Goal: Navigation & Orientation: Find specific page/section

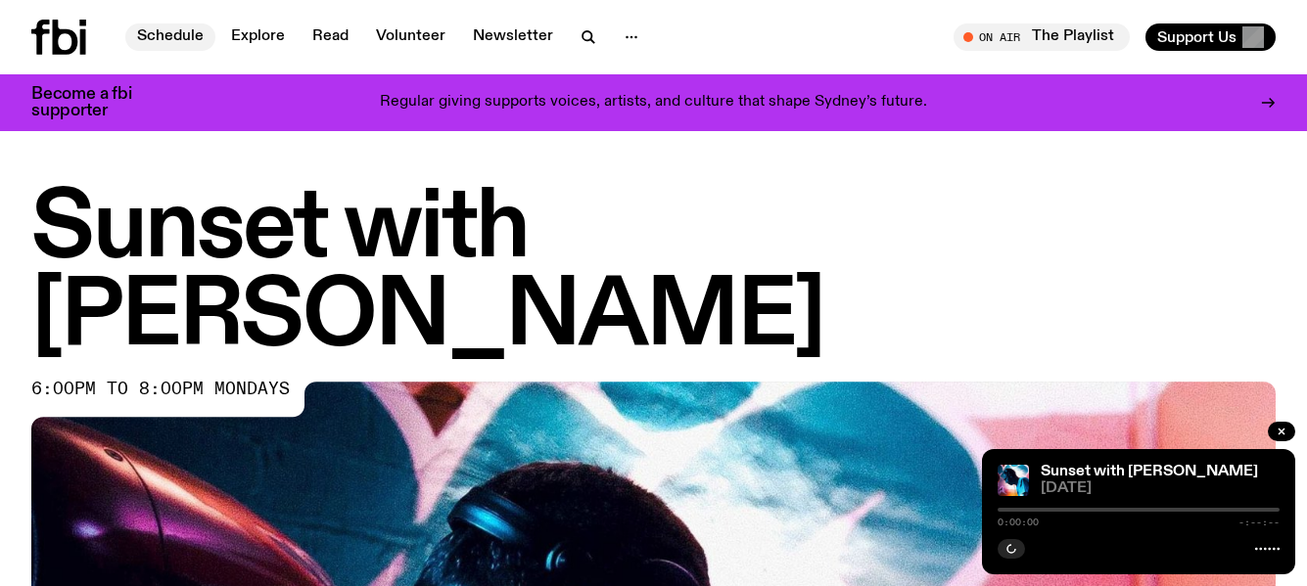
click at [171, 34] on link "Schedule" at bounding box center [170, 36] width 90 height 27
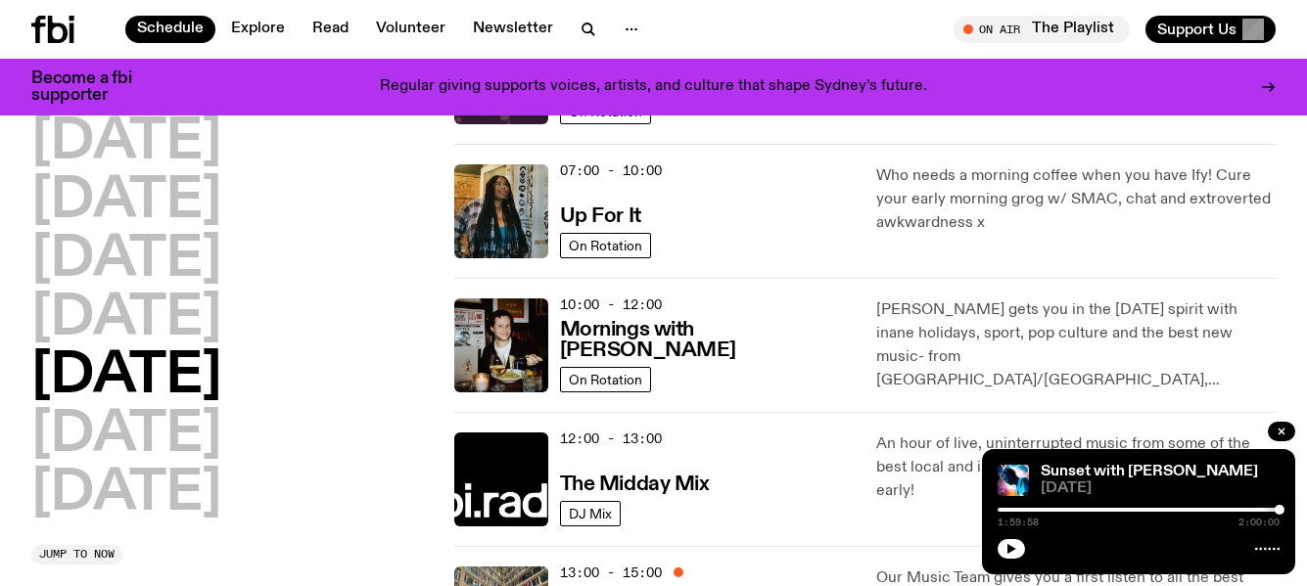
scroll to position [196, 0]
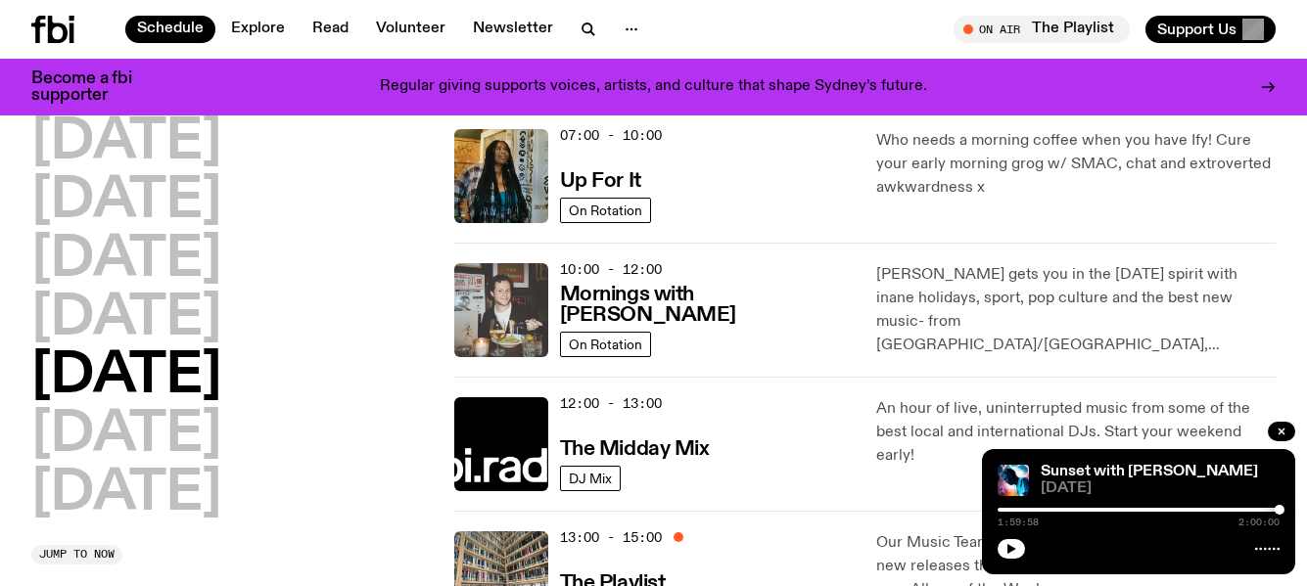
click at [485, 299] on img at bounding box center [501, 310] width 94 height 94
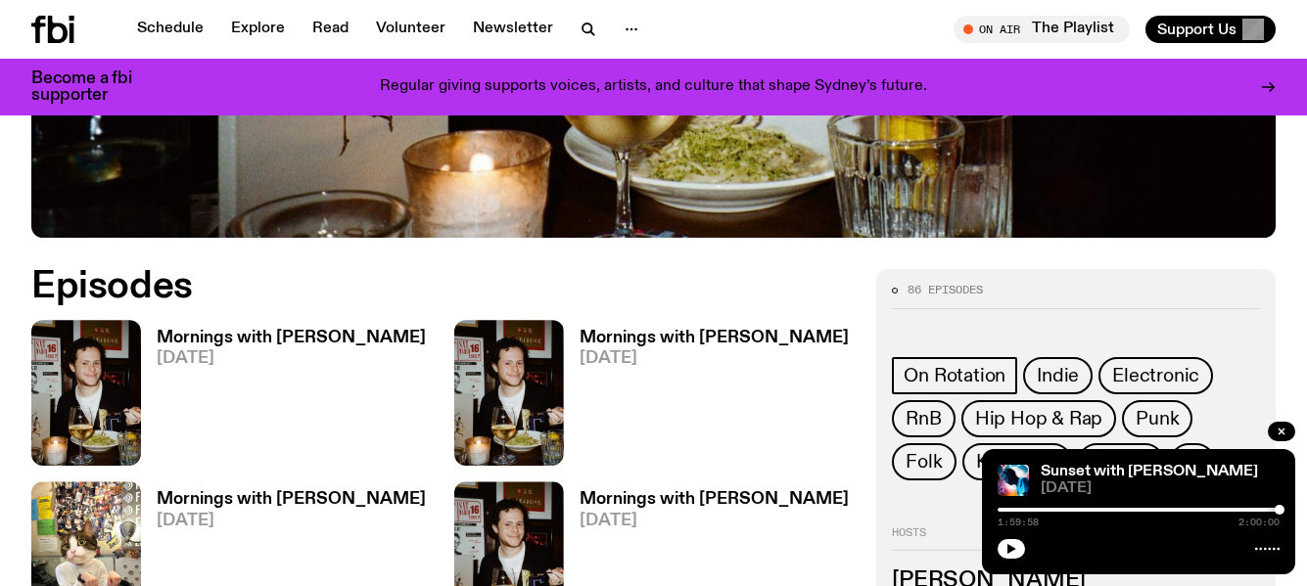
scroll to position [881, 0]
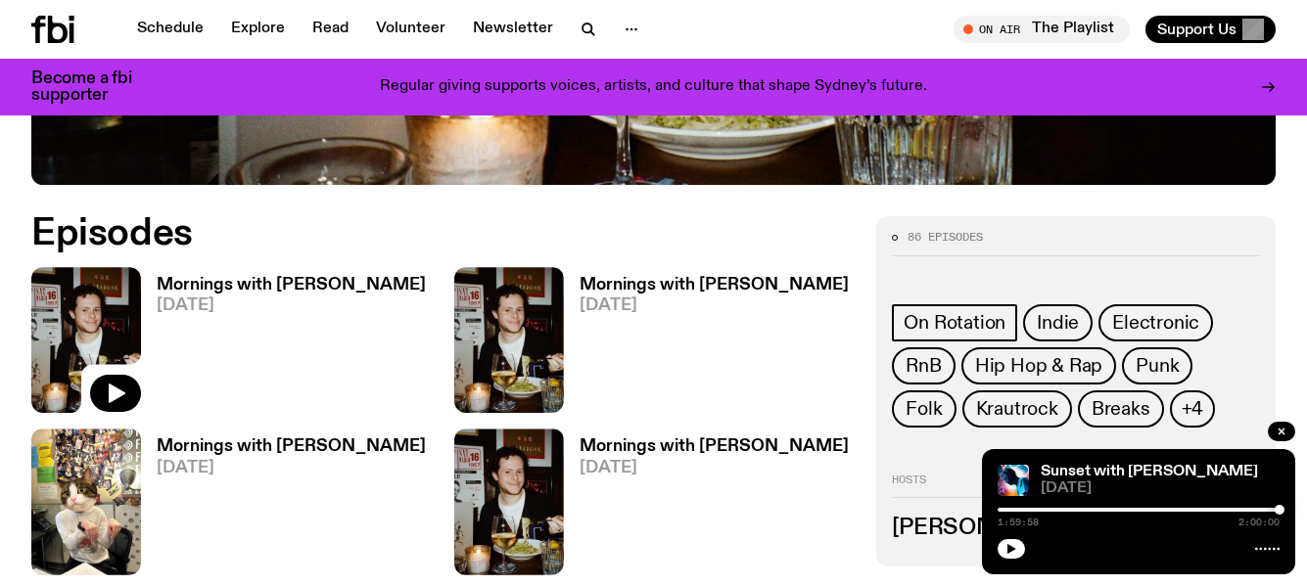
click at [97, 267] on img at bounding box center [86, 340] width 110 height 146
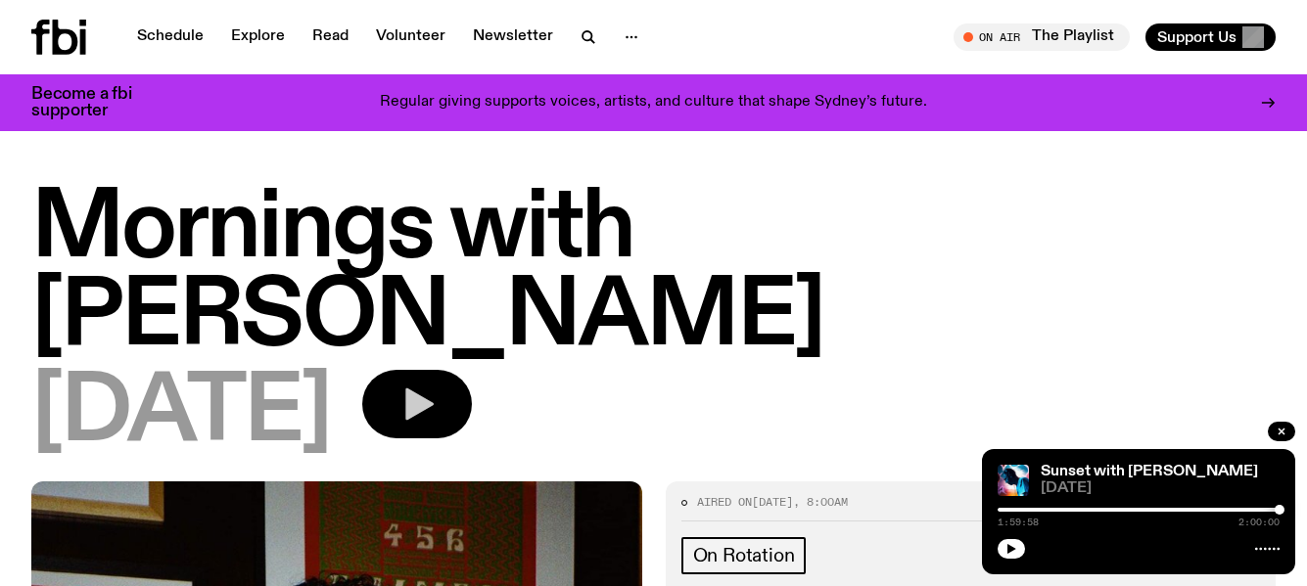
click at [434, 389] on icon "button" at bounding box center [419, 405] width 28 height 32
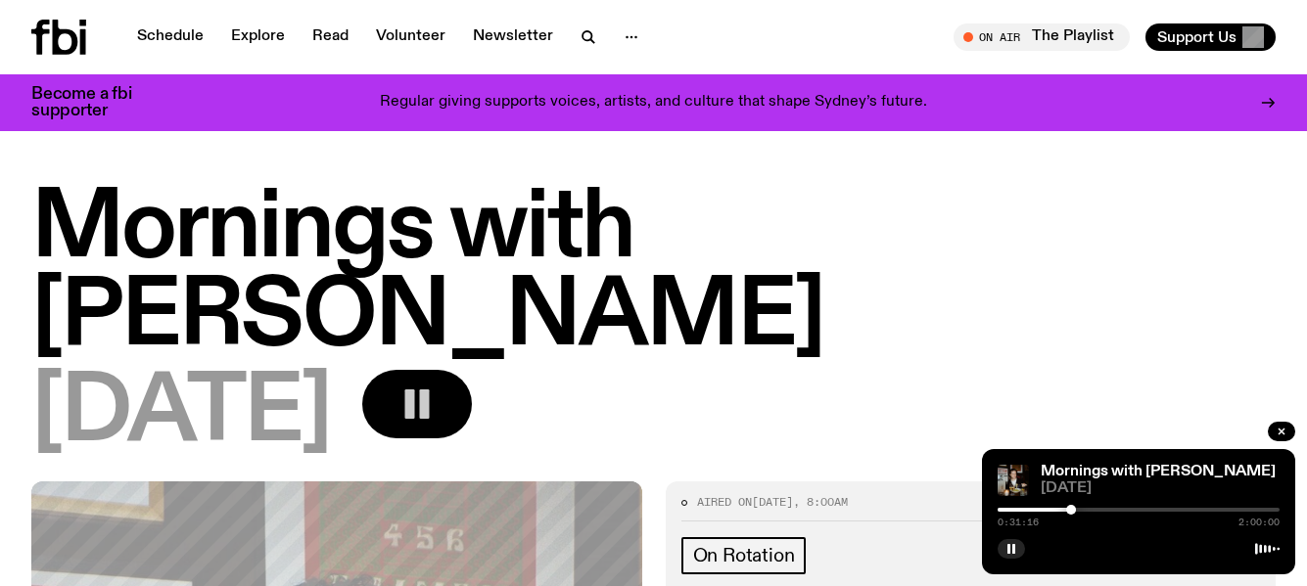
click at [415, 390] on rect "button" at bounding box center [410, 404] width 10 height 29
